Goal: Obtain resource: Download file/media

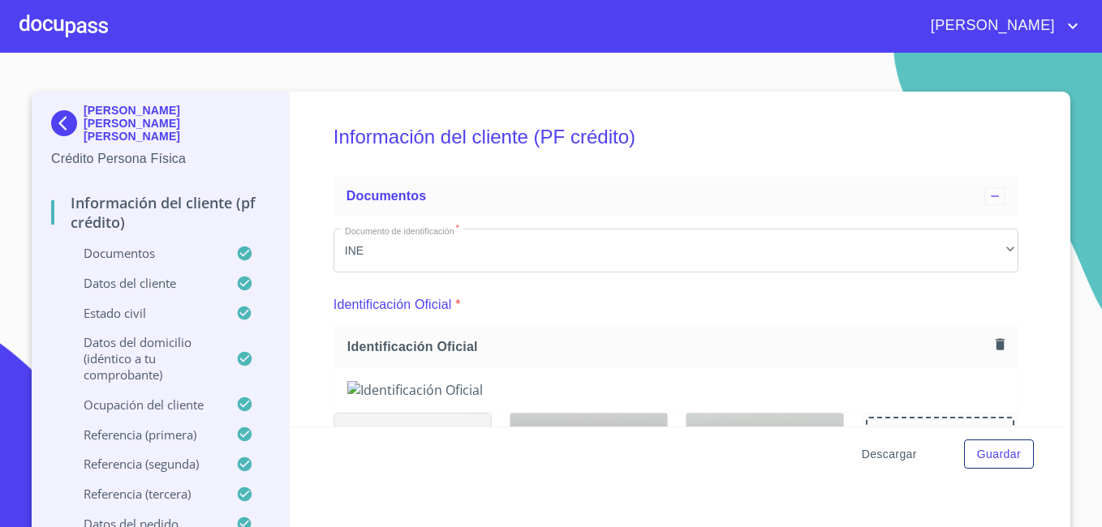
click at [884, 454] on span "Descargar" at bounding box center [889, 455] width 55 height 20
